Goal: Navigation & Orientation: Find specific page/section

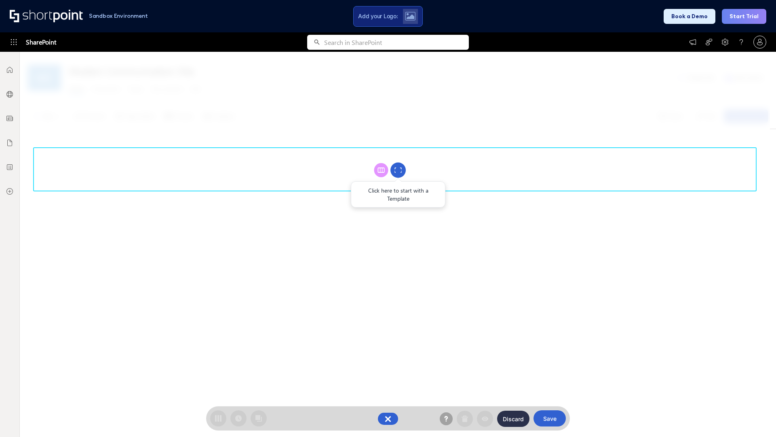
click at [398, 170] on circle at bounding box center [397, 169] width 15 height 15
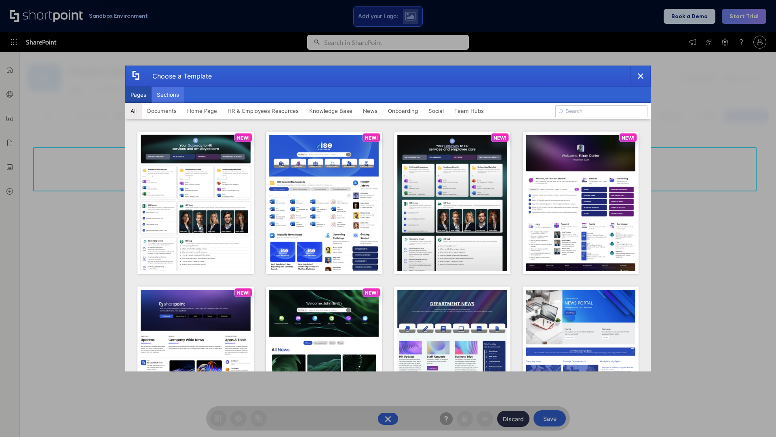
click at [168, 95] on button "Sections" at bounding box center [168, 95] width 33 height 16
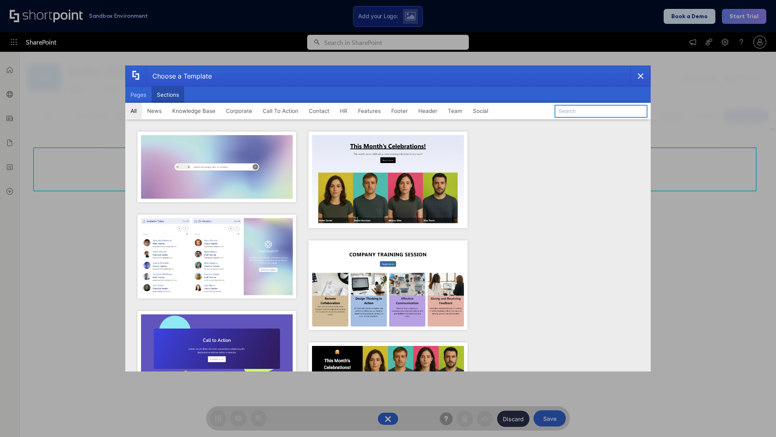
type input "Features Kit 2"
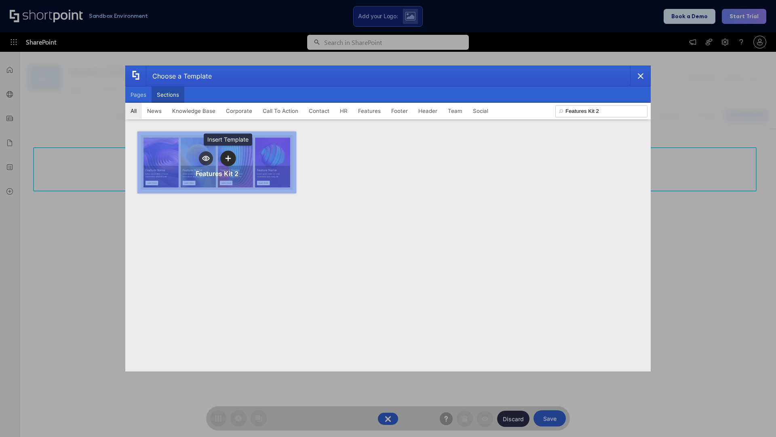
click at [228, 158] on icon "template selector" at bounding box center [228, 158] width 6 height 6
